Goal: Learn about a topic: Learn about a topic

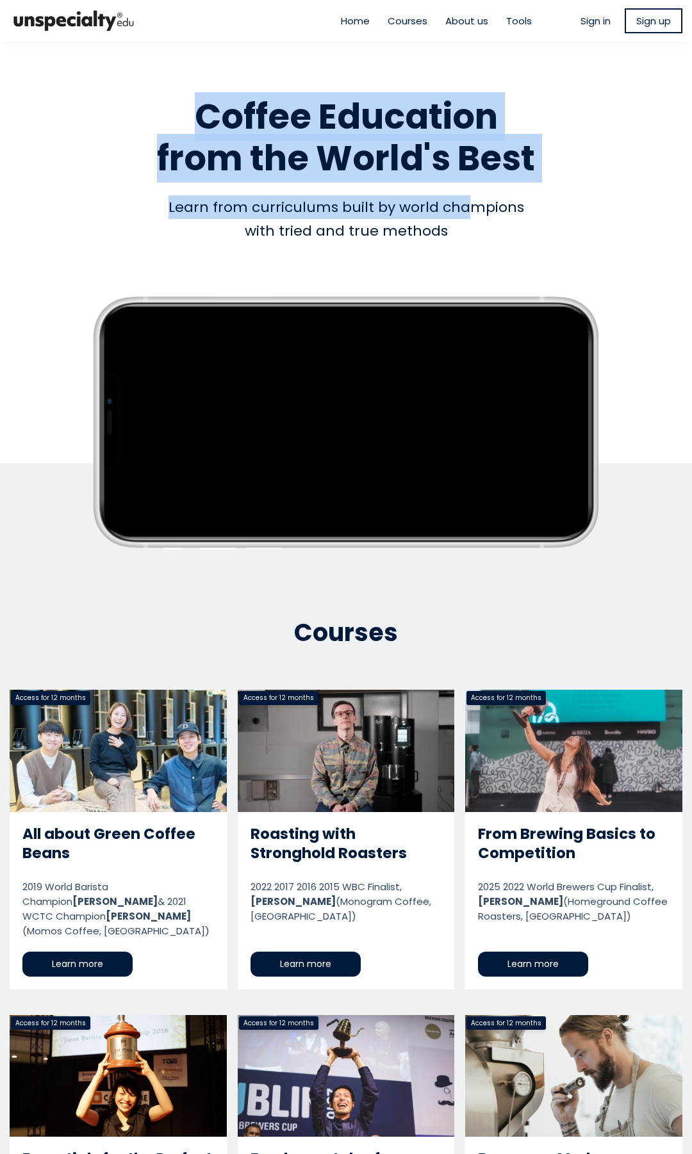
drag, startPoint x: 283, startPoint y: 143, endPoint x: 521, endPoint y: 252, distance: 261.7
click at [475, 215] on div "Empty space, drag to resize Coffee Education from the World's Best Coffee Educa…" at bounding box center [346, 316] width 692 height 498
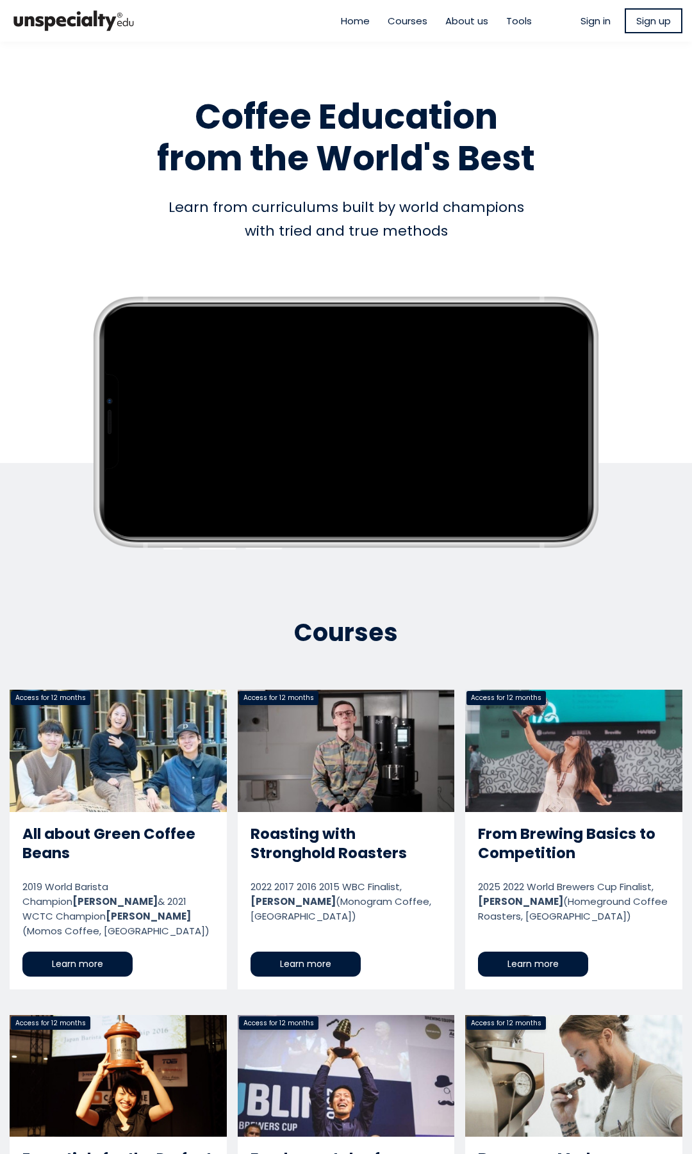
click at [490, 250] on div "Empty space, drag to resize Coffee Education from the World's Best Coffee Educa…" at bounding box center [346, 316] width 692 height 498
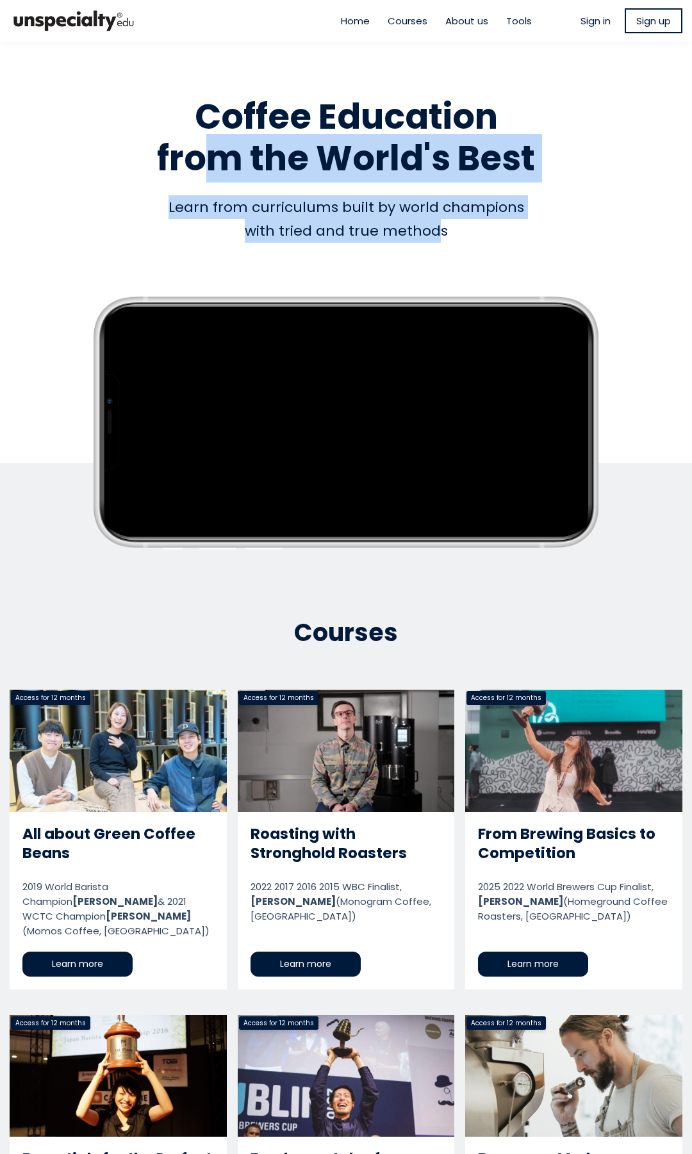
drag, startPoint x: 435, startPoint y: 236, endPoint x: 126, endPoint y: 136, distance: 325.1
click at [138, 143] on div "Empty space, drag to resize Coffee Education from the World's Best Coffee Educa…" at bounding box center [346, 316] width 692 height 498
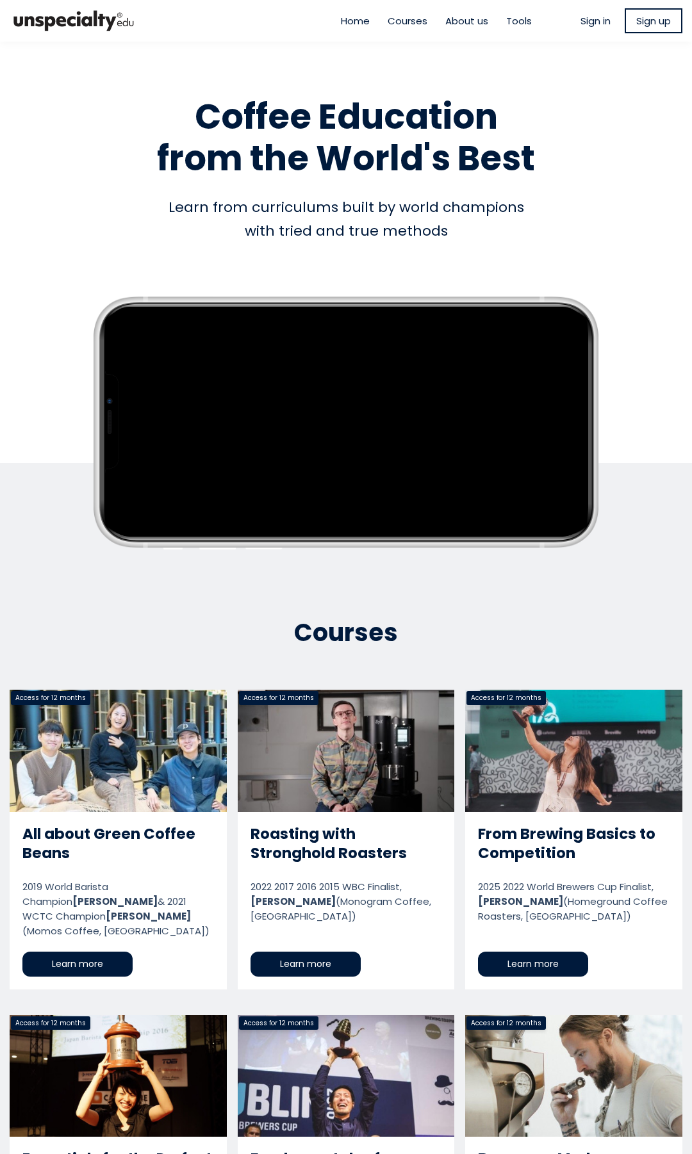
click at [126, 136] on h1 "Coffee Education from the World's Best" at bounding box center [346, 137] width 673 height 83
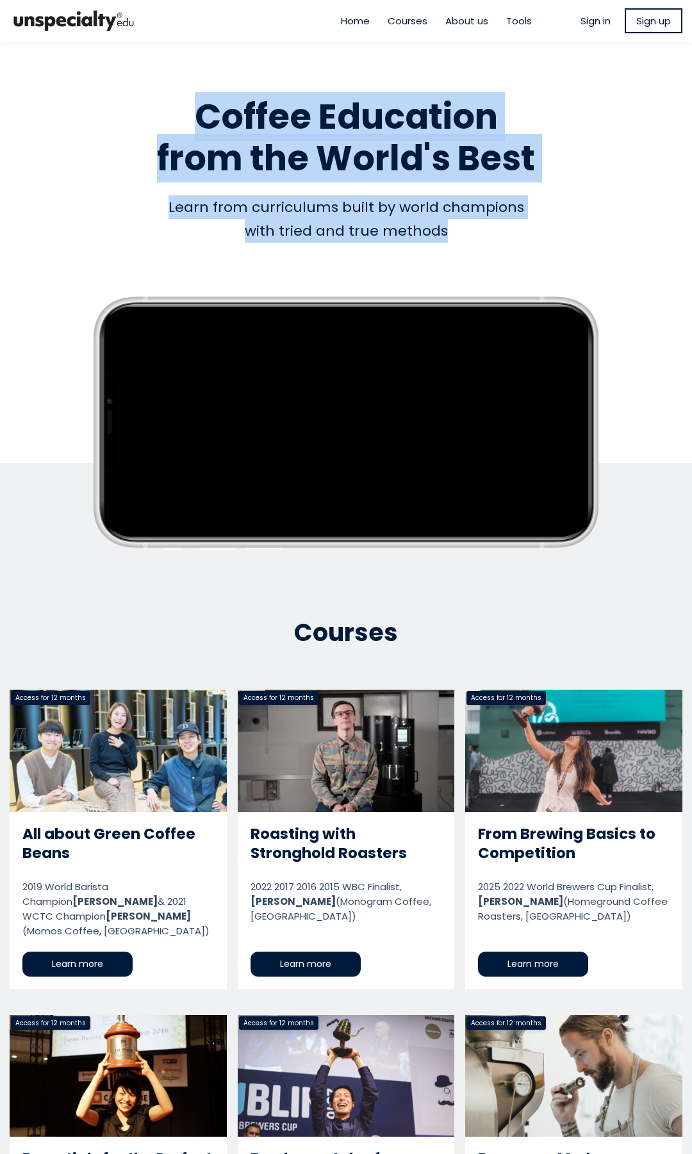
drag, startPoint x: 334, startPoint y: 178, endPoint x: 522, endPoint y: 242, distance: 198.3
click at [530, 238] on div "Empty space, drag to resize Coffee Education from the World's Best Coffee Educa…" at bounding box center [346, 316] width 692 height 498
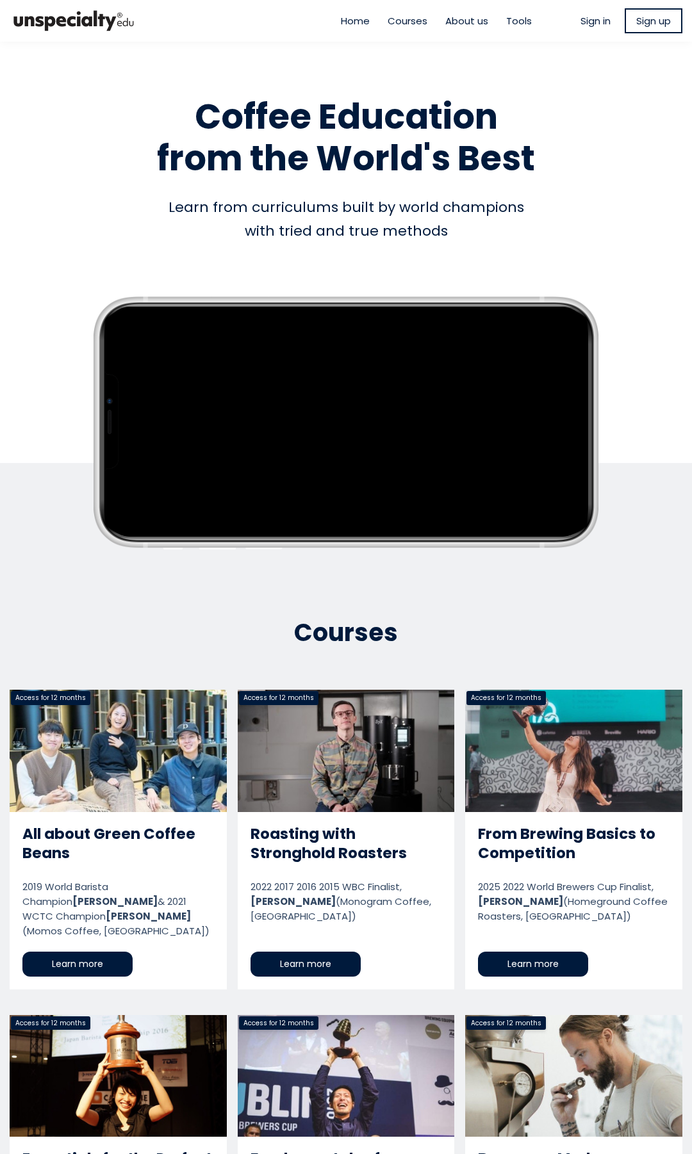
click at [446, 233] on div "Learn from curriculums built by world champions with tried and true methods" at bounding box center [346, 219] width 673 height 48
click at [438, 229] on div "Learn from curriculums built by world champions with tried and true methods" at bounding box center [346, 219] width 673 height 48
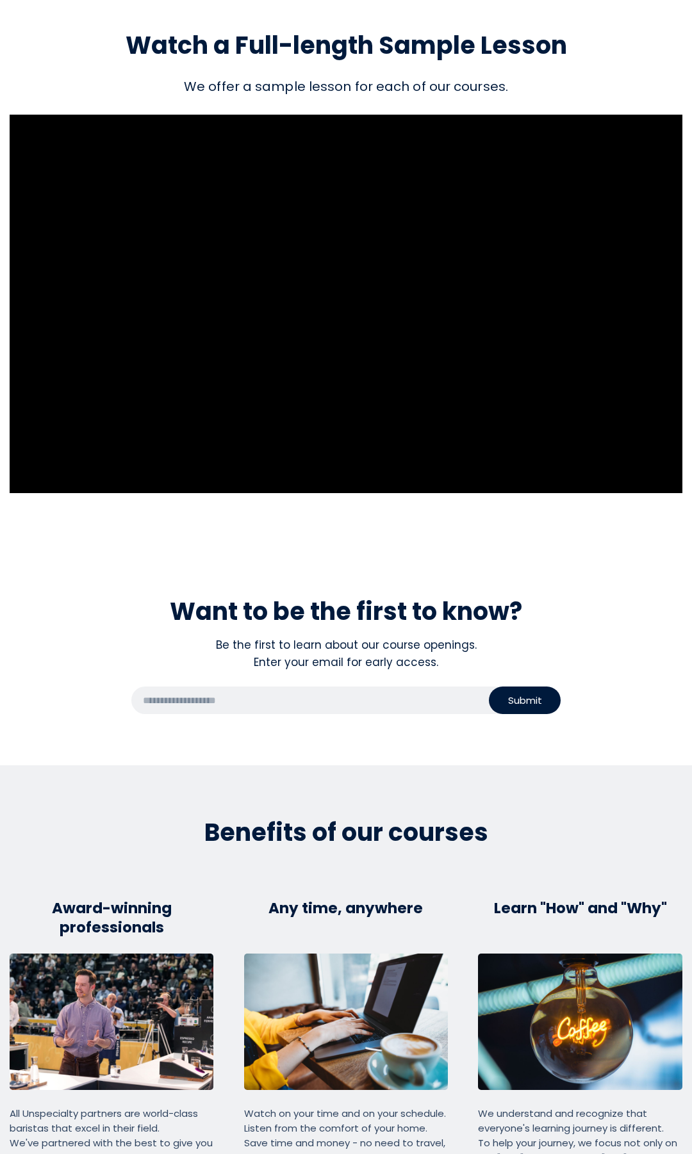
scroll to position [2126, 0]
